Goal: Task Accomplishment & Management: Manage account settings

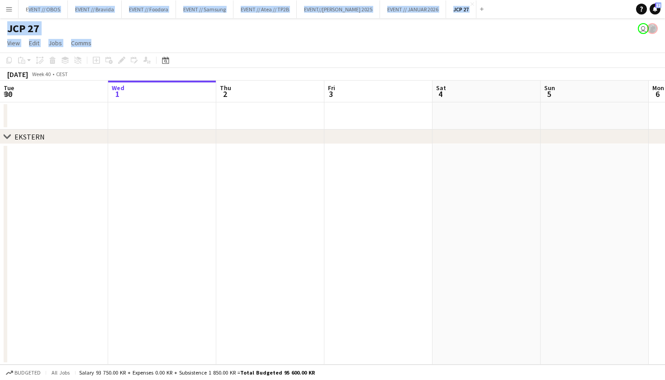
drag, startPoint x: 103, startPoint y: 0, endPoint x: 537, endPoint y: -42, distance: 436.4
click at [537, 0] on html "Menu Boards Boards Boards All jobs Status Workforce Workforce My Workforce Recr…" at bounding box center [332, 190] width 665 height 380
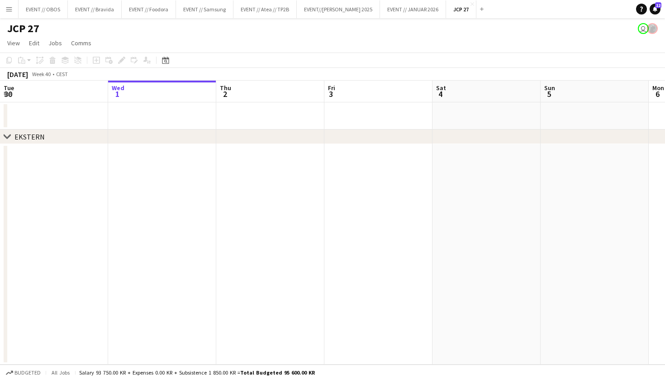
click at [324, 199] on app-date-cell at bounding box center [270, 254] width 108 height 220
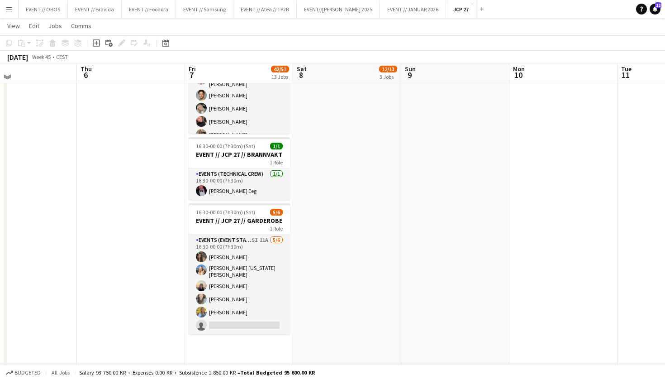
scroll to position [665, 0]
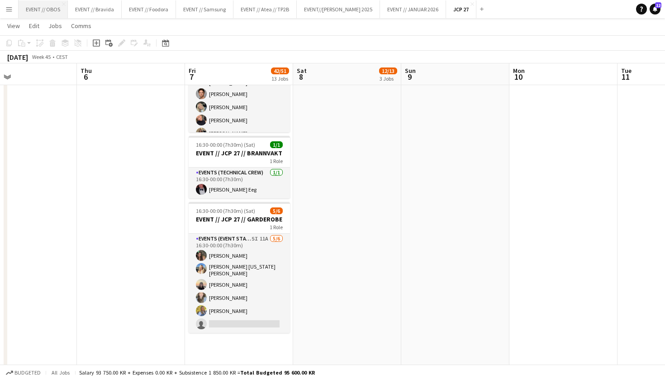
click at [47, 4] on button "EVENT // OBOS Close" at bounding box center [43, 9] width 49 height 18
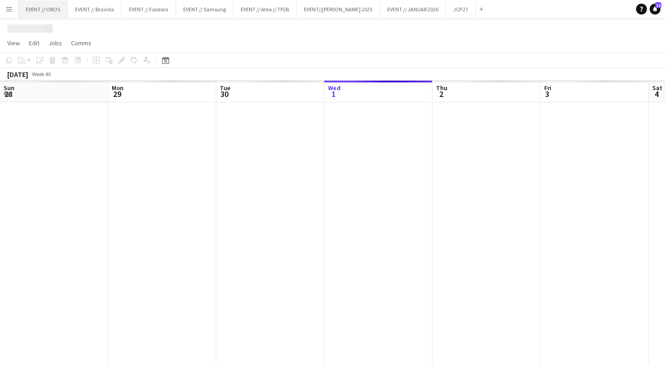
scroll to position [0, 216]
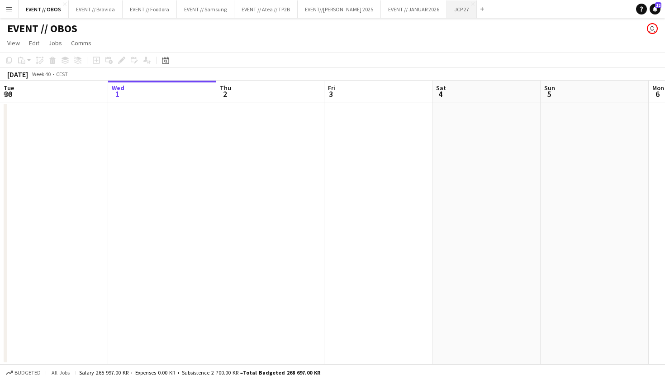
click at [453, 15] on button "JCP 27 Close" at bounding box center [462, 9] width 30 height 18
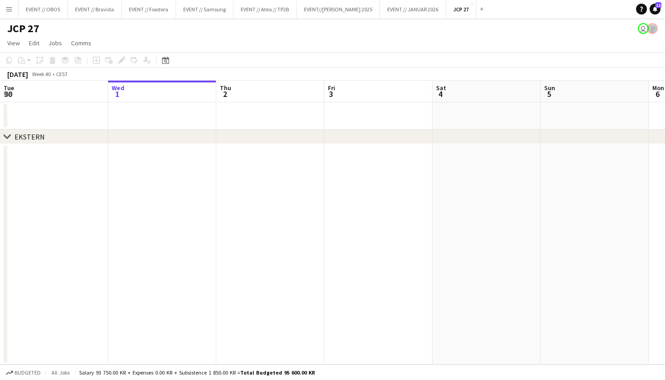
scroll to position [0, 197]
click at [213, 8] on button "EVENT // Samsung Close" at bounding box center [204, 9] width 57 height 18
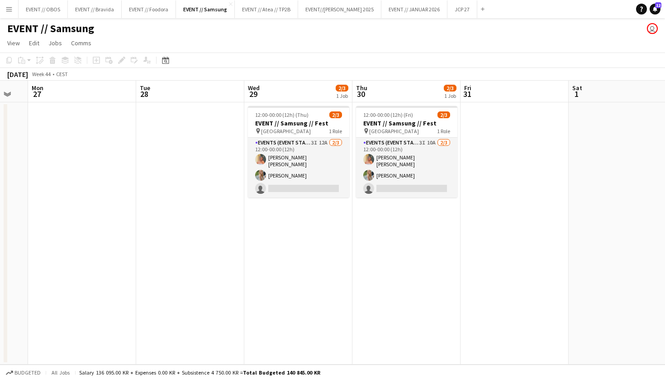
scroll to position [0, 286]
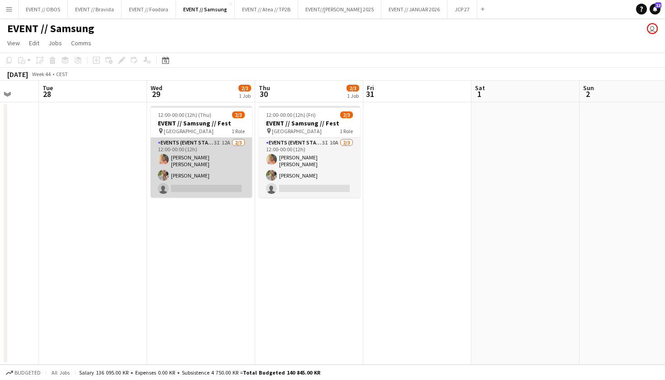
click at [228, 165] on app-card-role "Events (Event Staff) 3I 12A 2/3 12:00-00:00 (12h) Hannah Ludivia Rotbæk Meling …" at bounding box center [201, 168] width 101 height 60
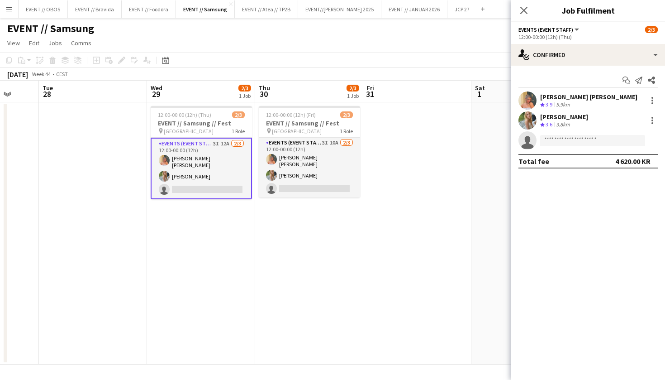
click at [299, 233] on app-date-cell "12:00-00:00 (12h) (Fri) 2/3 EVENT // Samsung // Fest pin Oslo 1 Role Events (Ev…" at bounding box center [309, 233] width 108 height 262
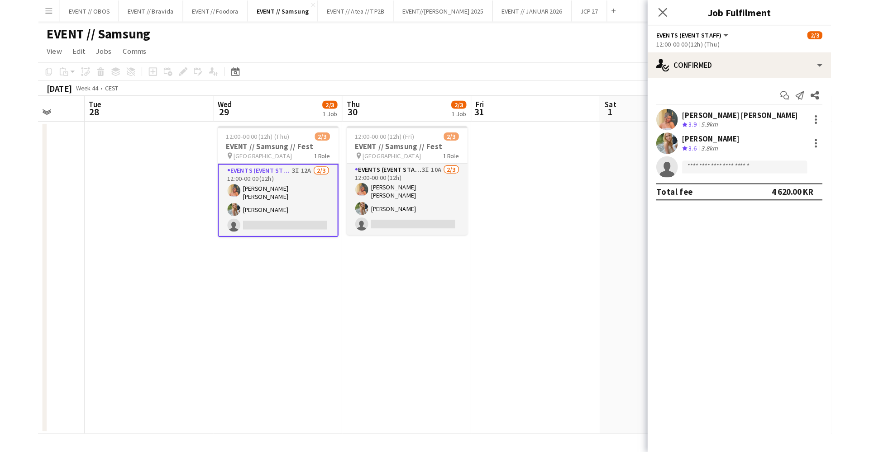
scroll to position [0, 285]
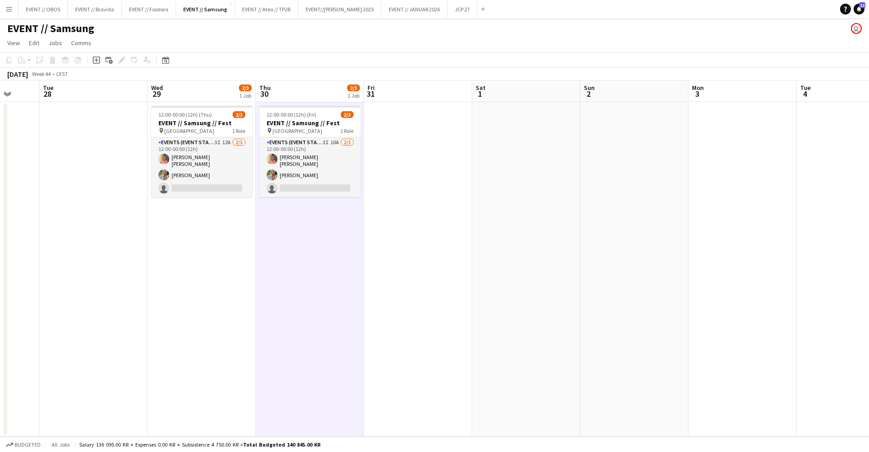
click at [274, 251] on app-date-cell "12:00-00:00 (12h) (Fri) 2/3 EVENT // Samsung // Fest pin Oslo 1 Role Events (Ev…" at bounding box center [310, 269] width 108 height 335
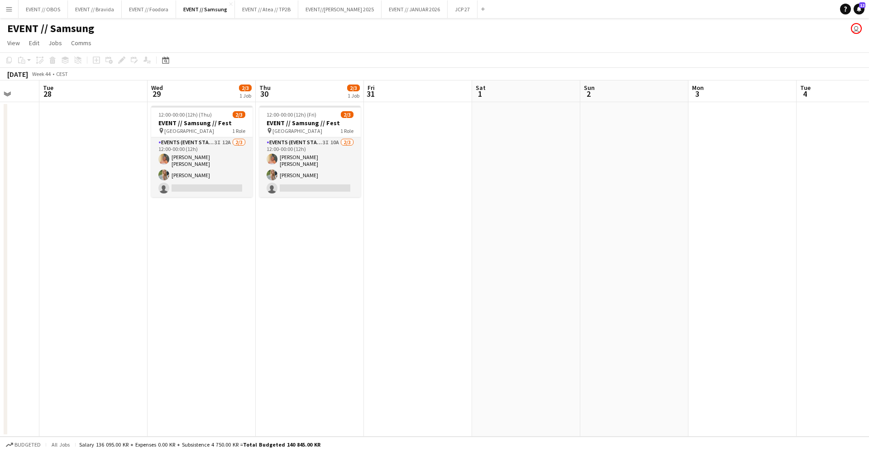
scroll to position [0, 0]
